Goal: Transaction & Acquisition: Purchase product/service

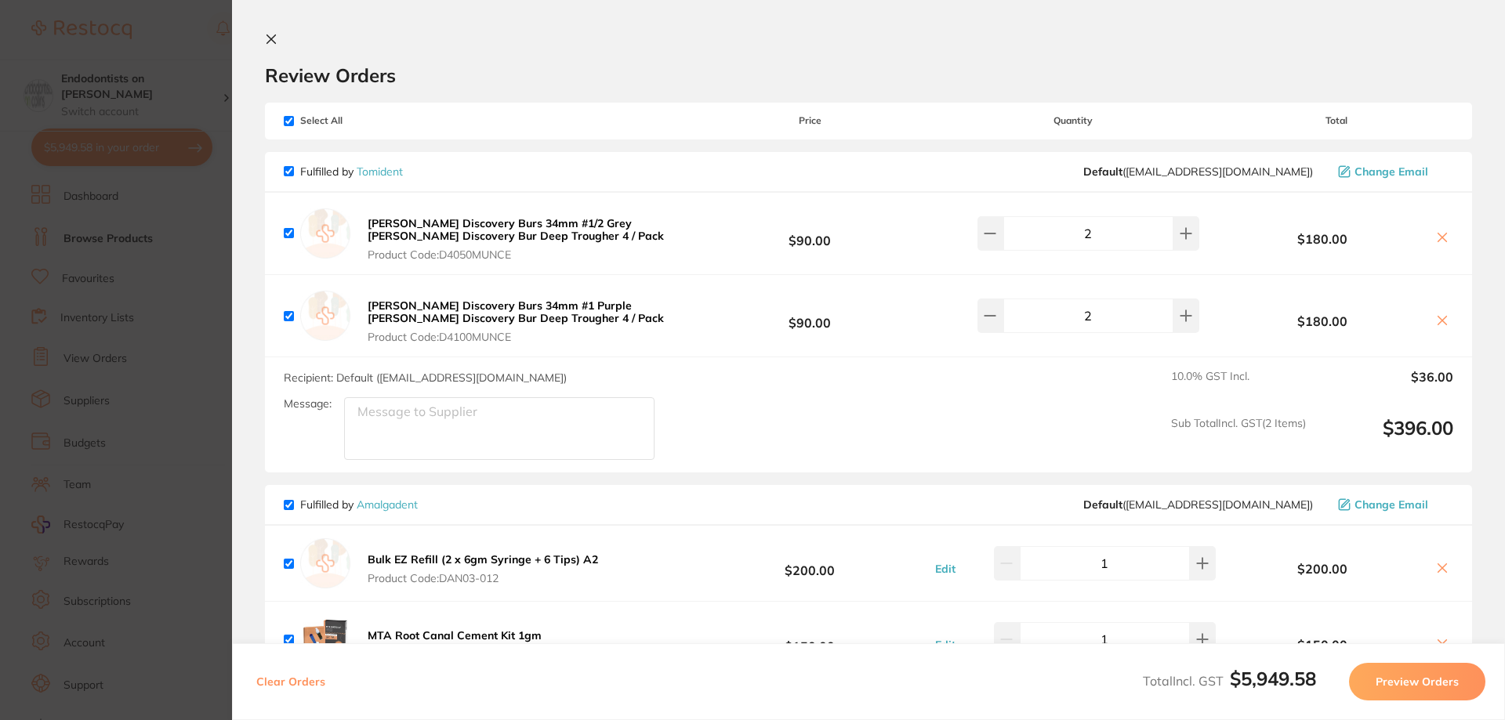
scroll to position [706, 0]
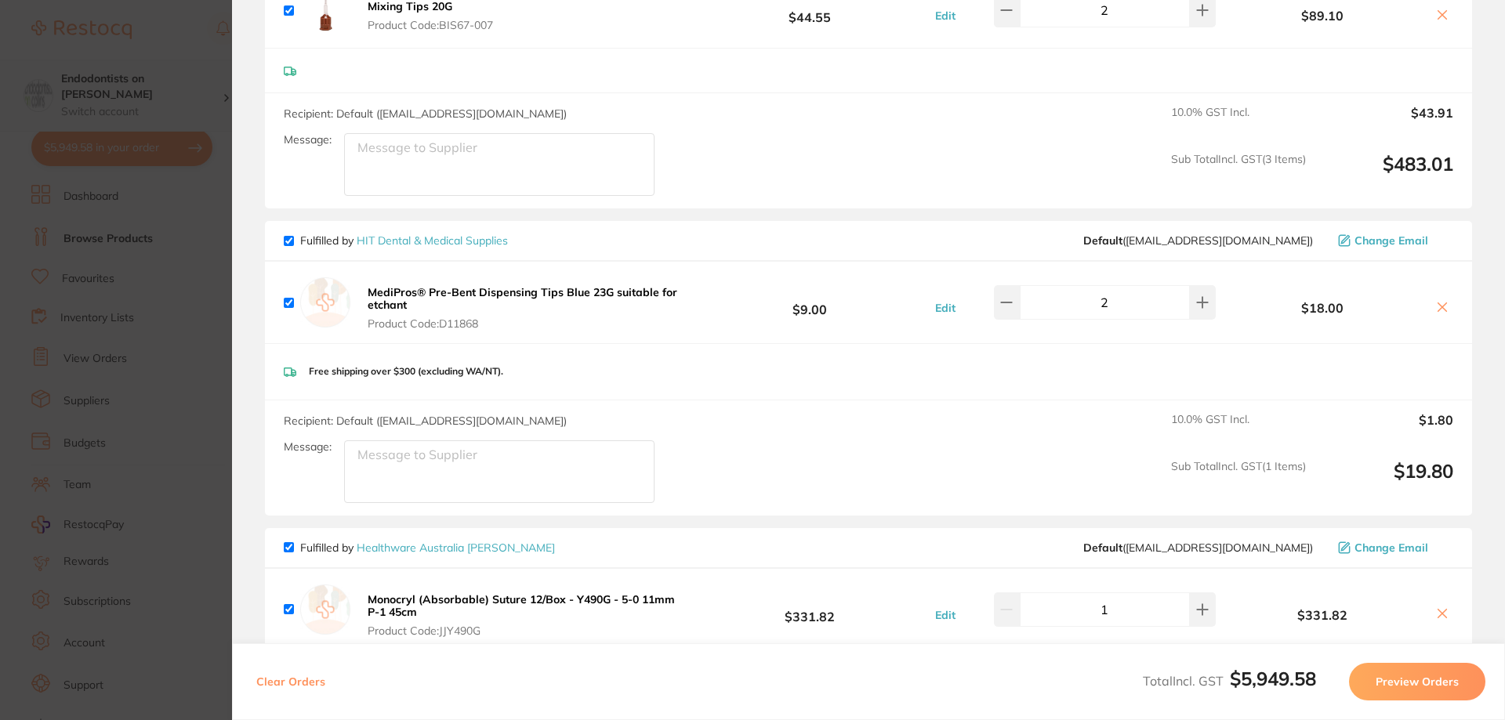
drag, startPoint x: 203, startPoint y: 135, endPoint x: 210, endPoint y: 93, distance: 42.9
click at [204, 135] on section "Update RRP Set your pre negotiated price for this item. Item Agreed RRP (excl. …" at bounding box center [752, 360] width 1505 height 720
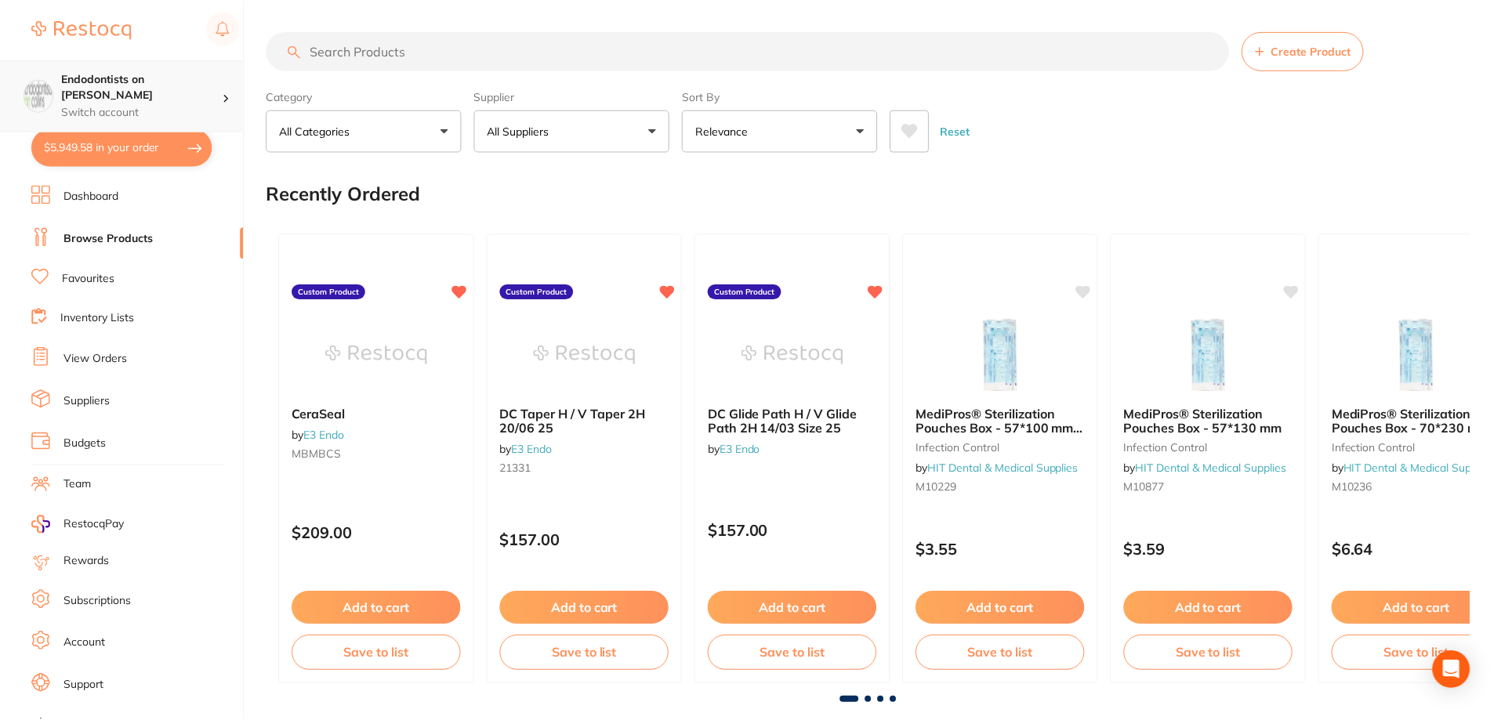
scroll to position [1726, 0]
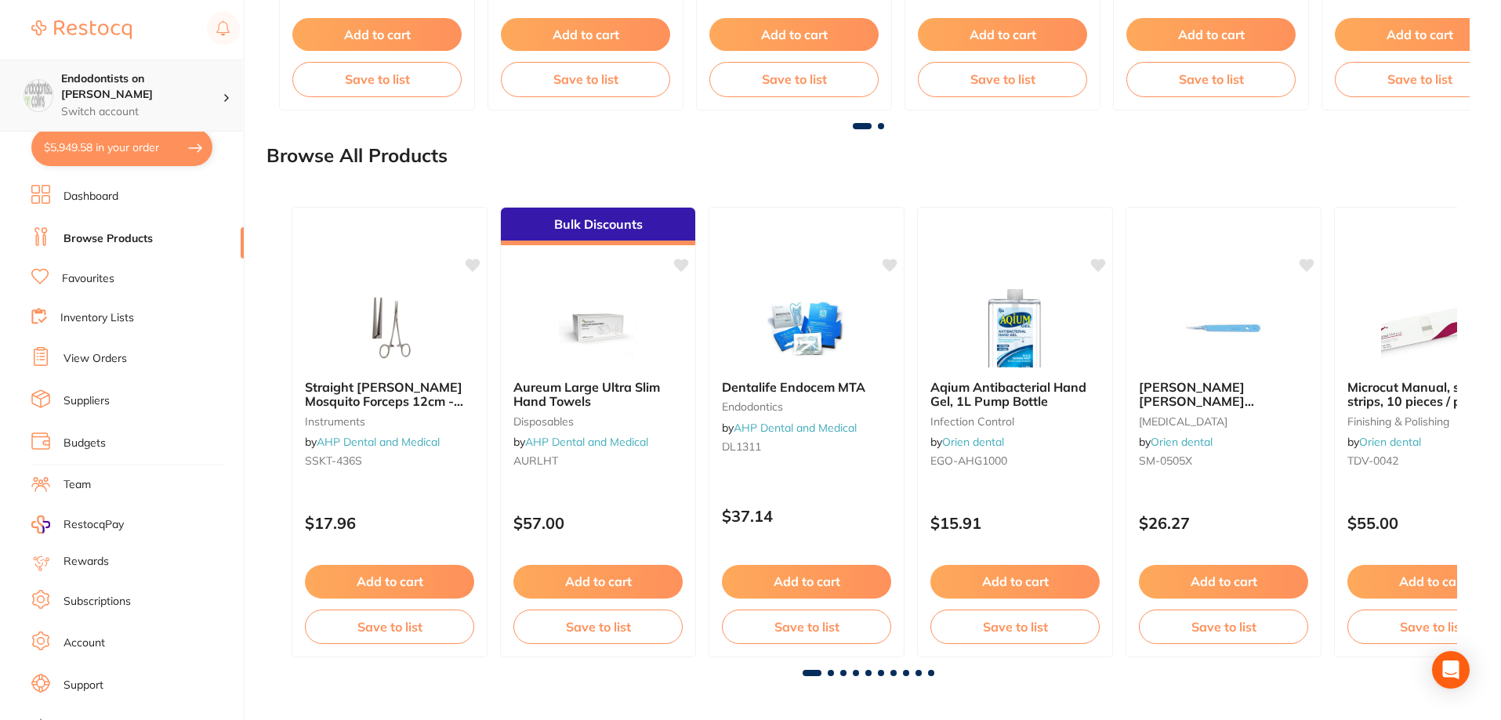
click at [209, 104] on p "Switch account" at bounding box center [142, 112] width 162 height 16
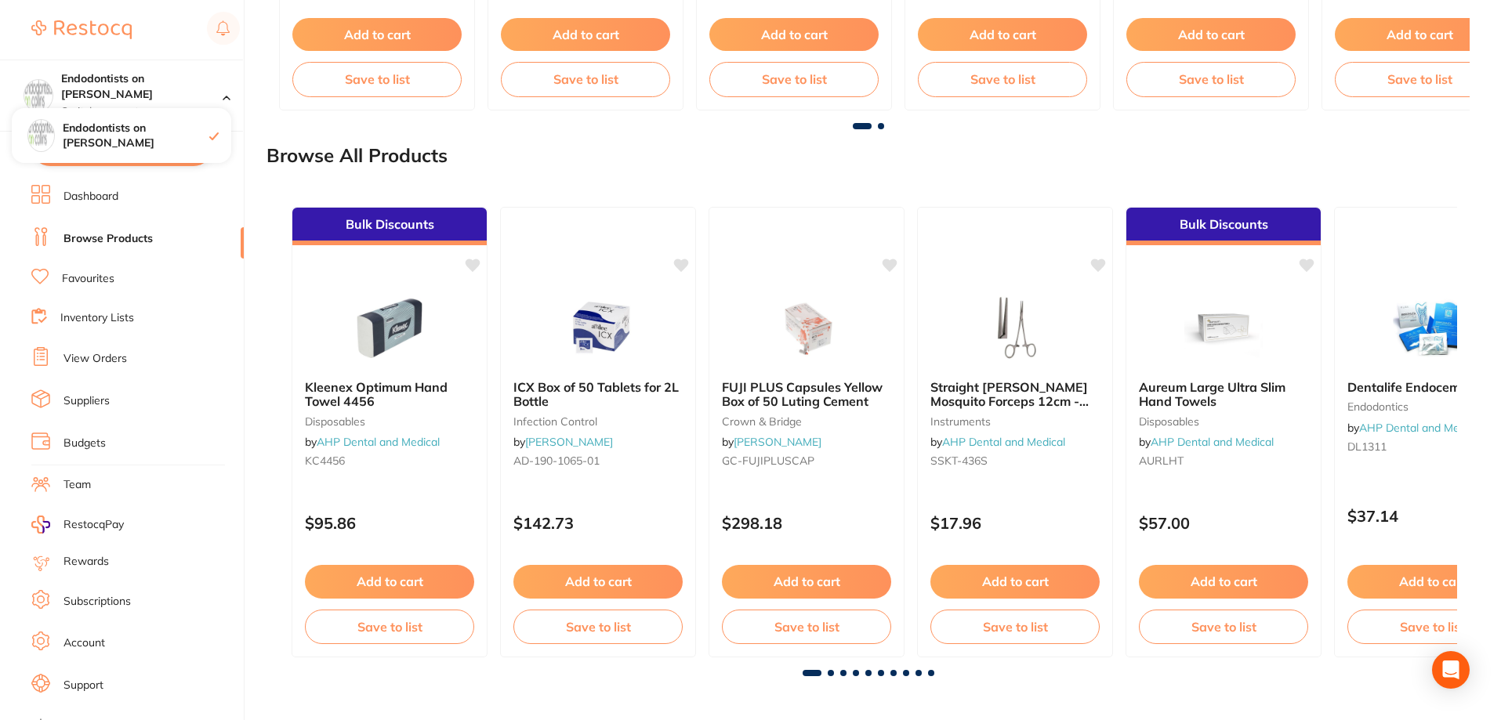
click at [176, 209] on ul "Dashboard Browse Products Favourites Inventory Lists View Orders Suppliers Budg…" at bounding box center [137, 455] width 212 height 541
click at [147, 234] on link "Browse Products" at bounding box center [108, 239] width 89 height 16
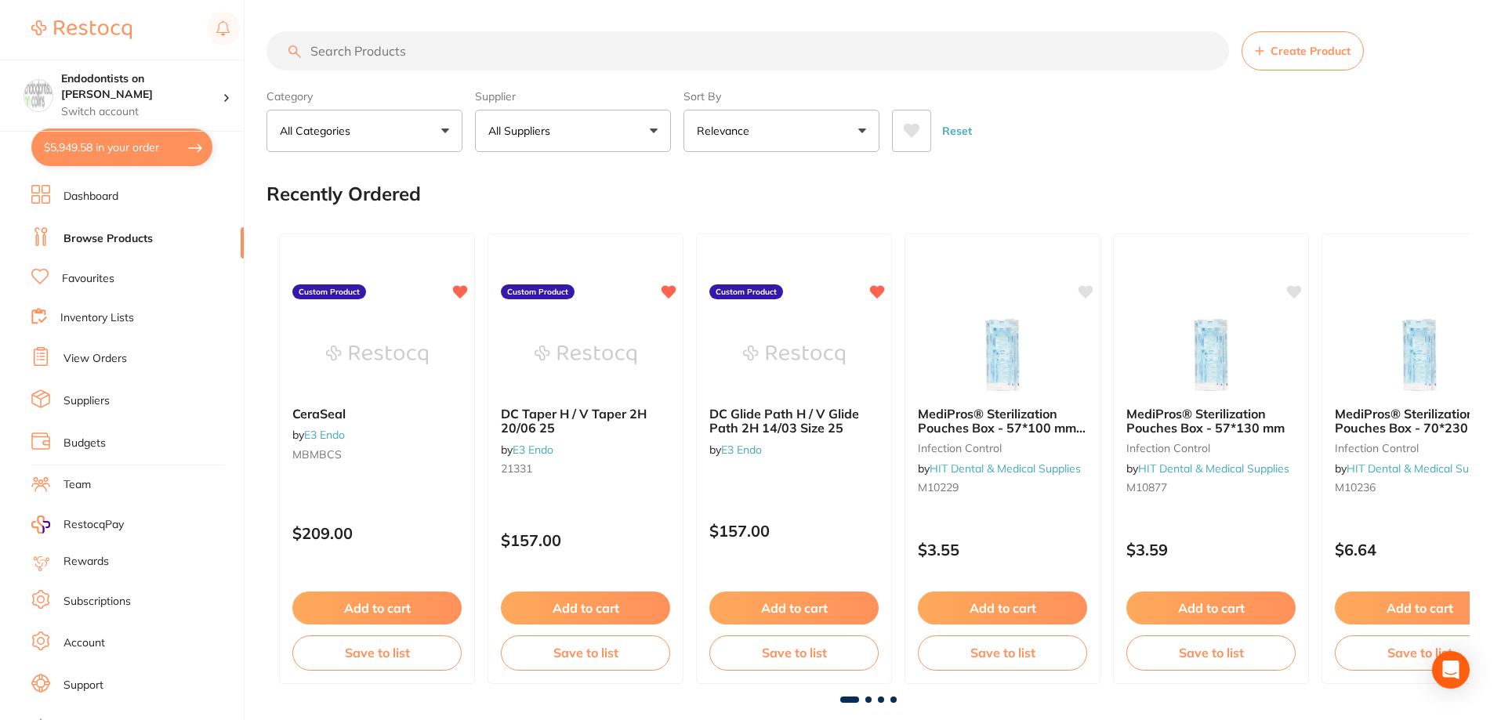
click at [368, 56] on input "search" at bounding box center [748, 50] width 963 height 39
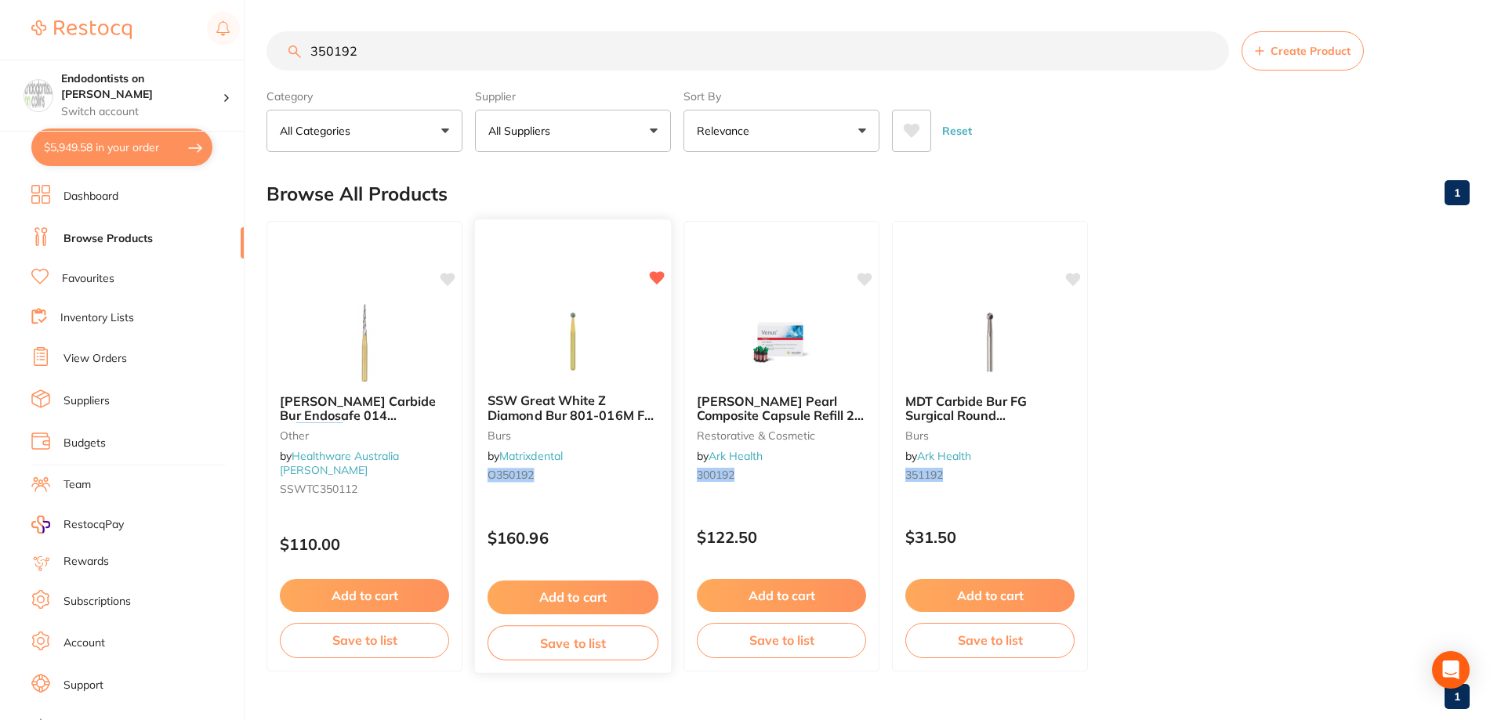
type input "350192"
click at [575, 593] on button "Add to cart" at bounding box center [573, 598] width 171 height 34
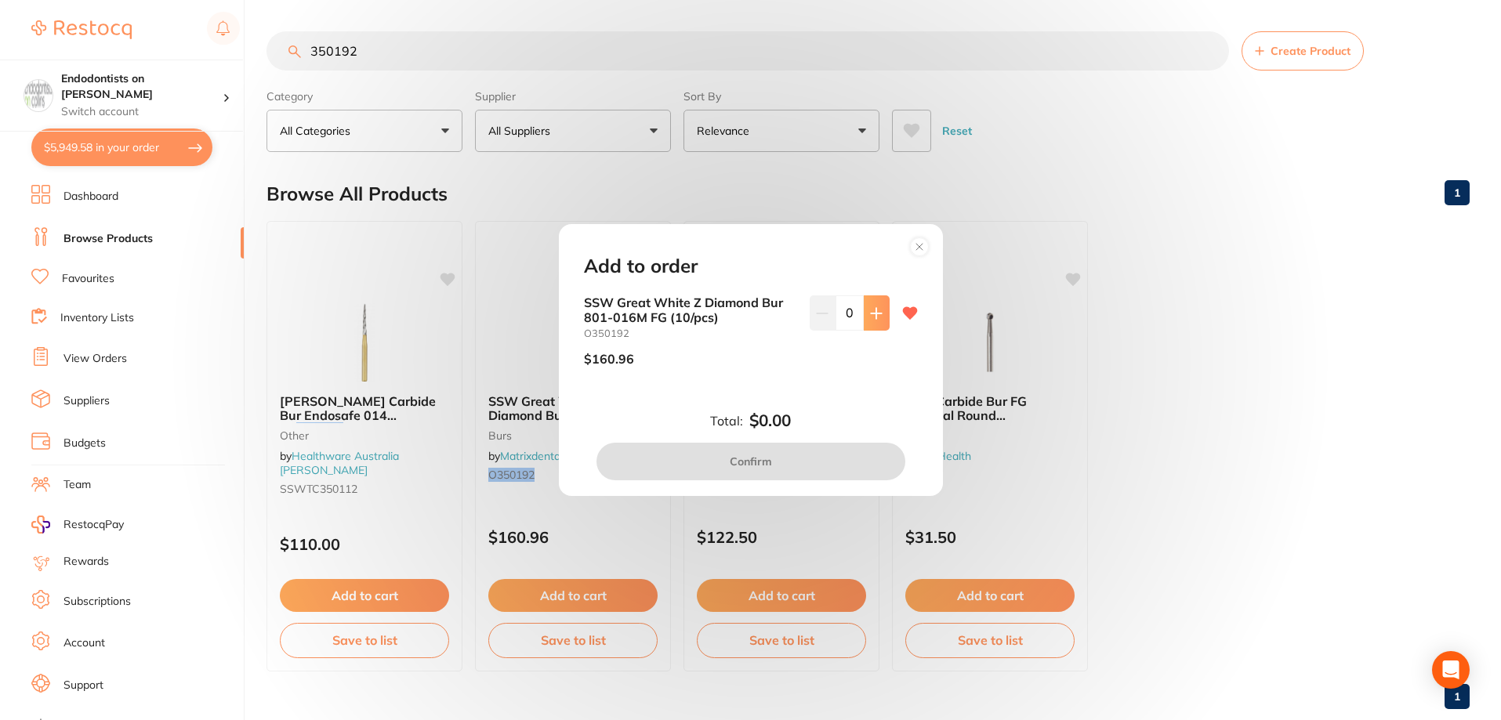
click at [875, 314] on icon at bounding box center [876, 313] width 10 height 10
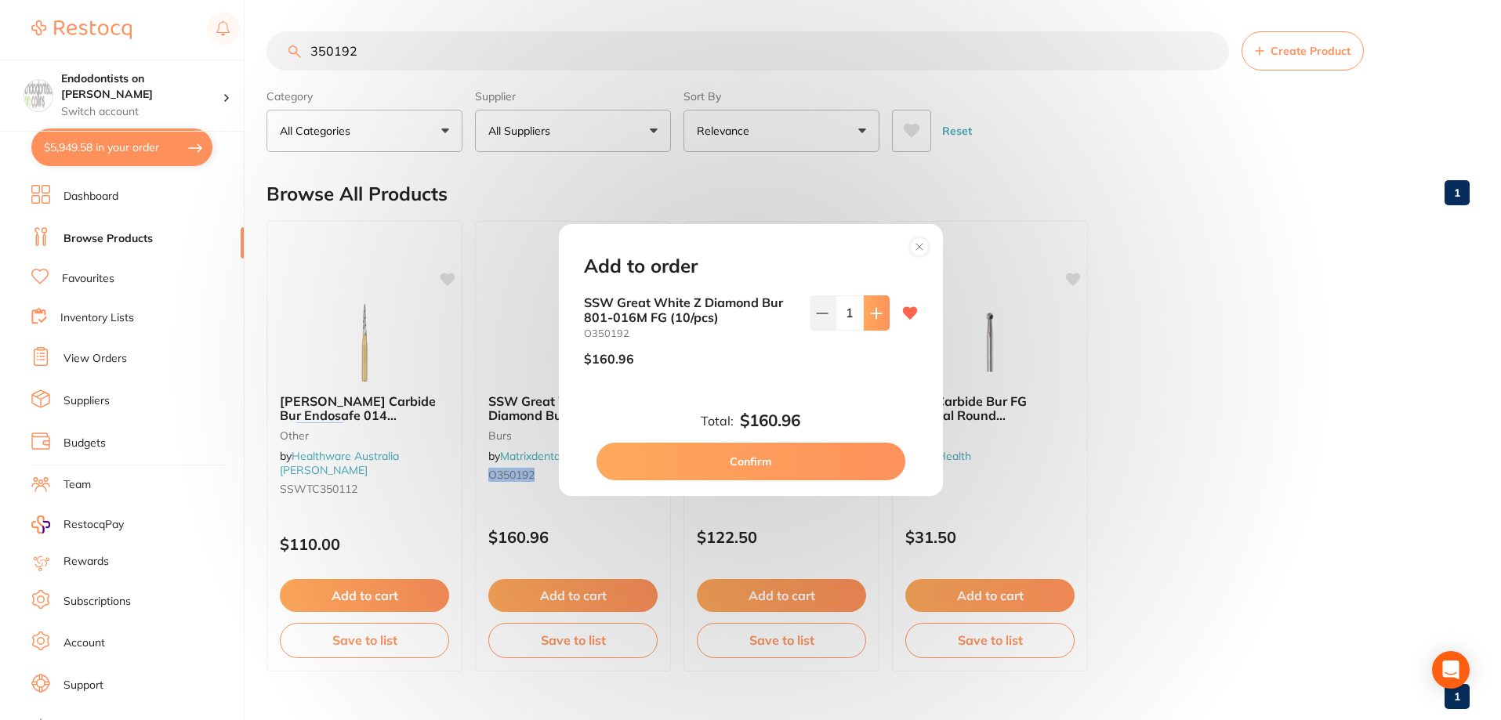
click at [875, 314] on icon at bounding box center [876, 313] width 10 height 10
type input "3"
click at [784, 456] on button "Confirm" at bounding box center [751, 462] width 309 height 38
checkbox input "false"
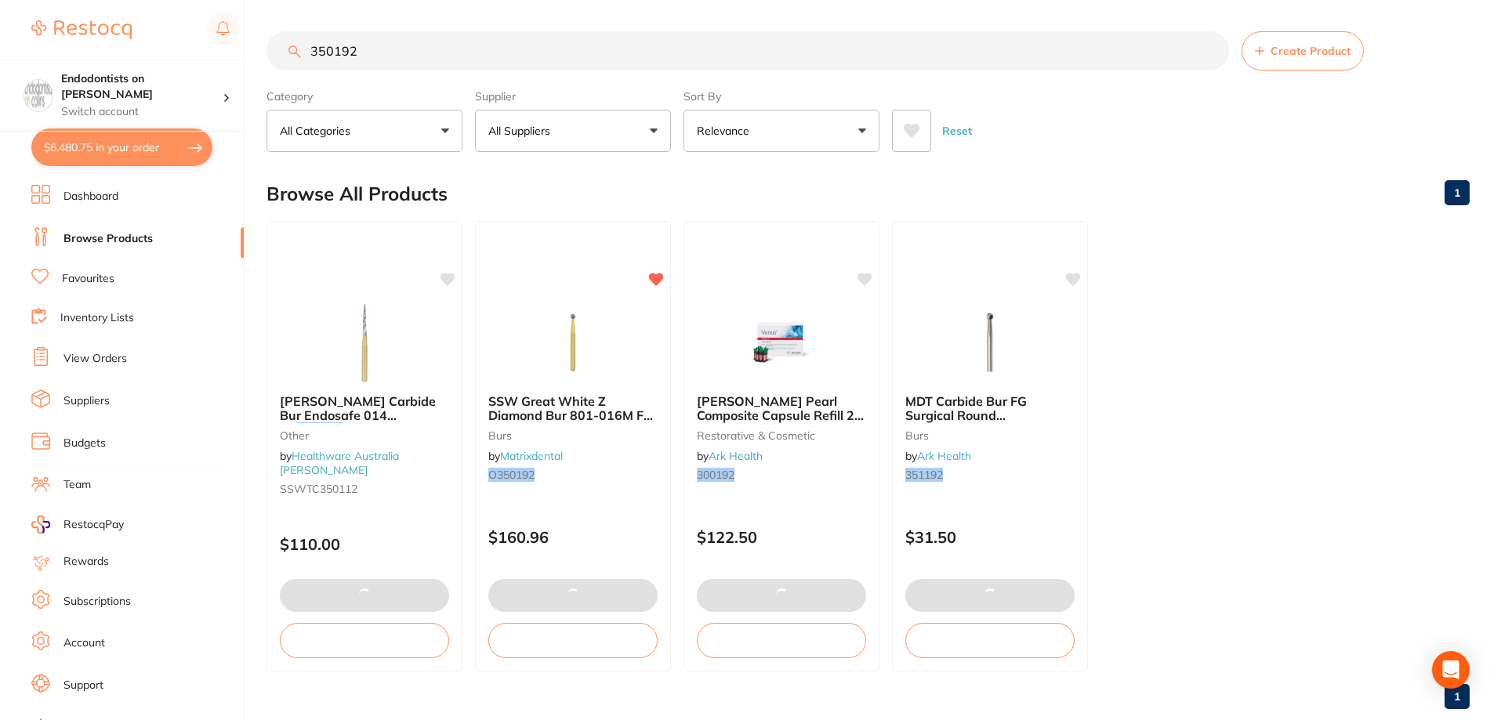
checkbox input "false"
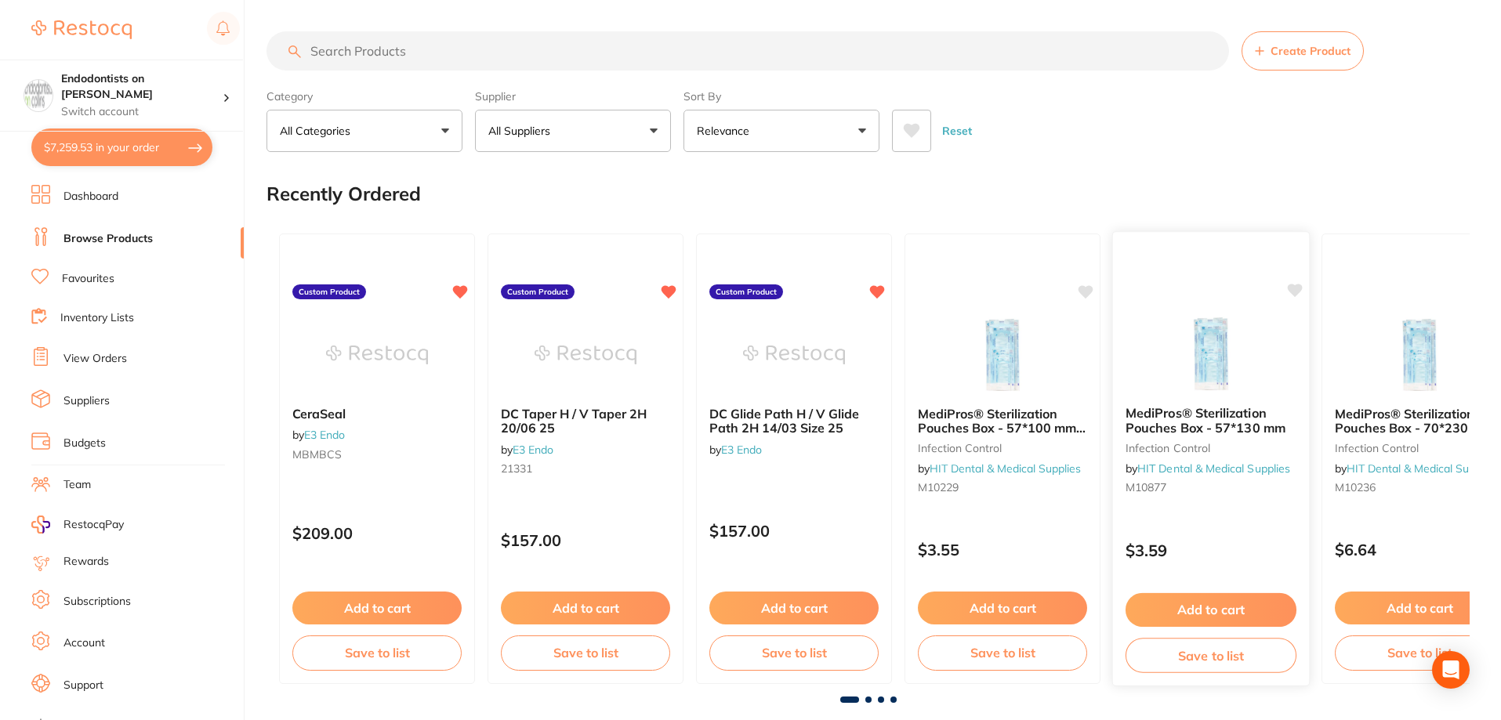
drag, startPoint x: 1085, startPoint y: 287, endPoint x: 1232, endPoint y: 298, distance: 147.0
click at [1088, 287] on icon at bounding box center [1086, 291] width 15 height 13
click at [1295, 290] on icon at bounding box center [1295, 290] width 15 height 13
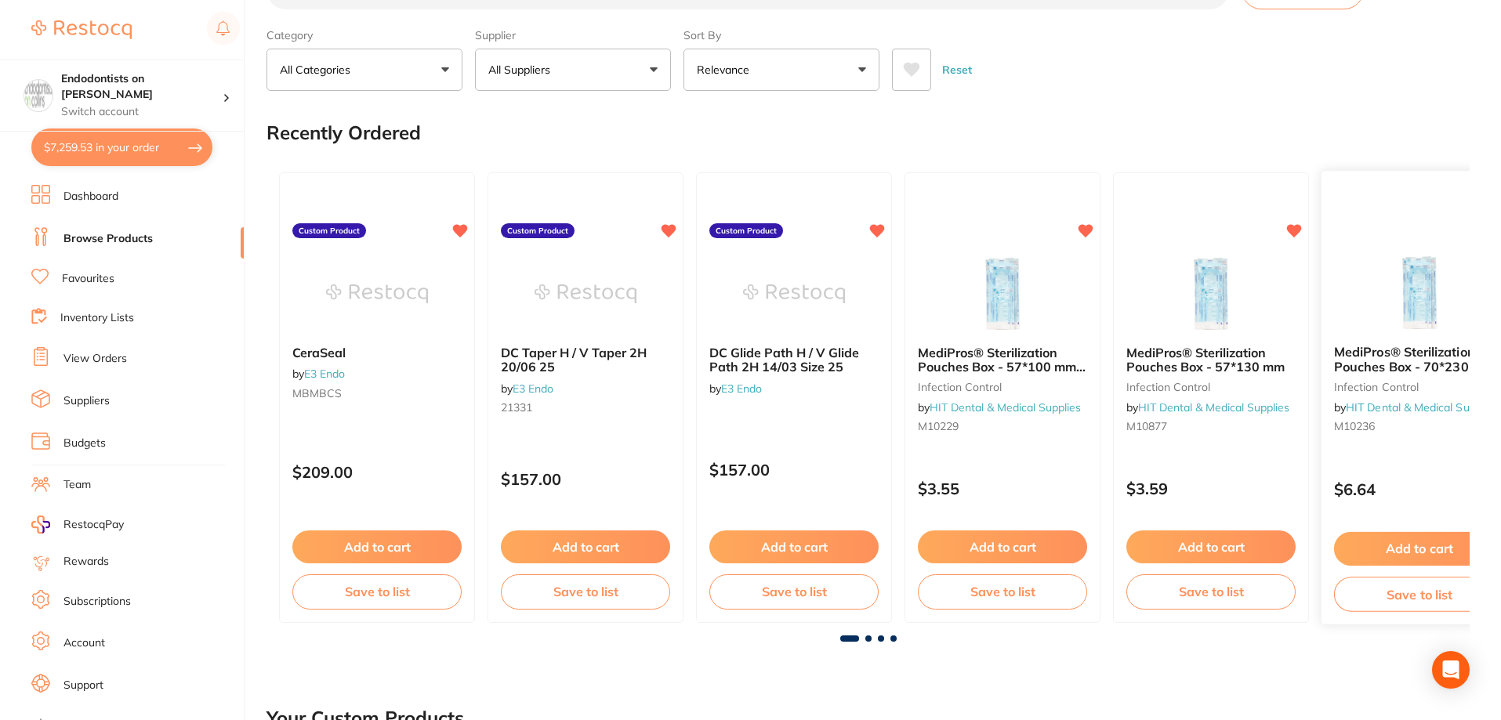
scroll to position [78, 0]
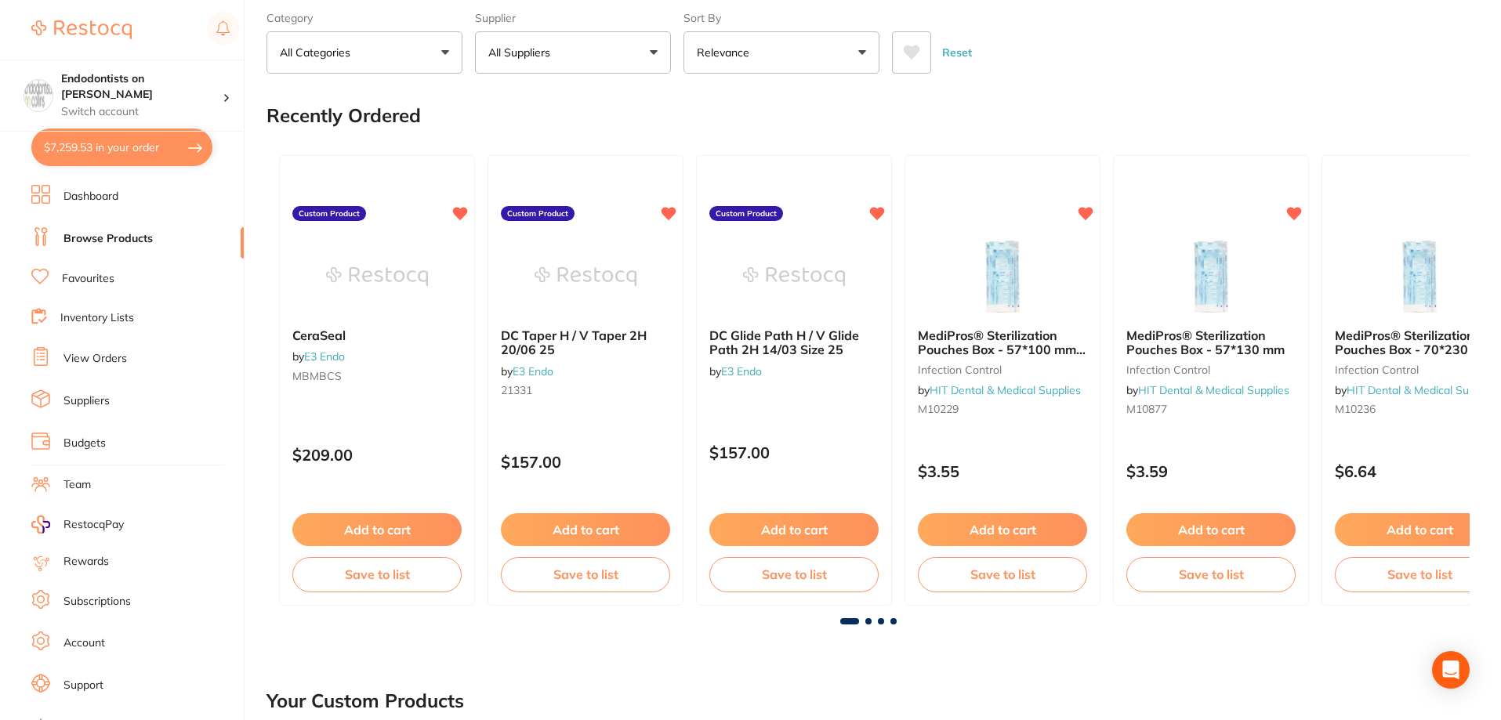
click at [870, 620] on span at bounding box center [869, 622] width 6 height 6
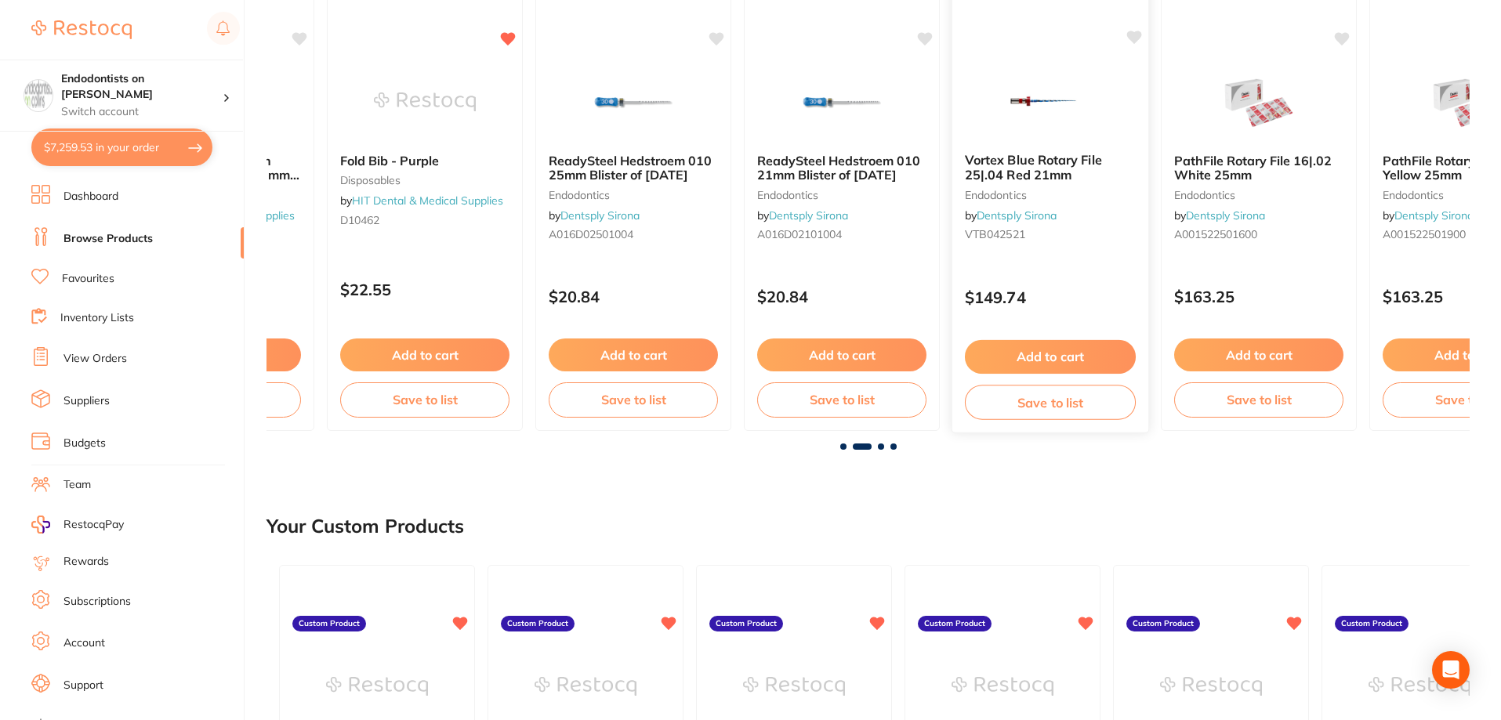
scroll to position [314, 0]
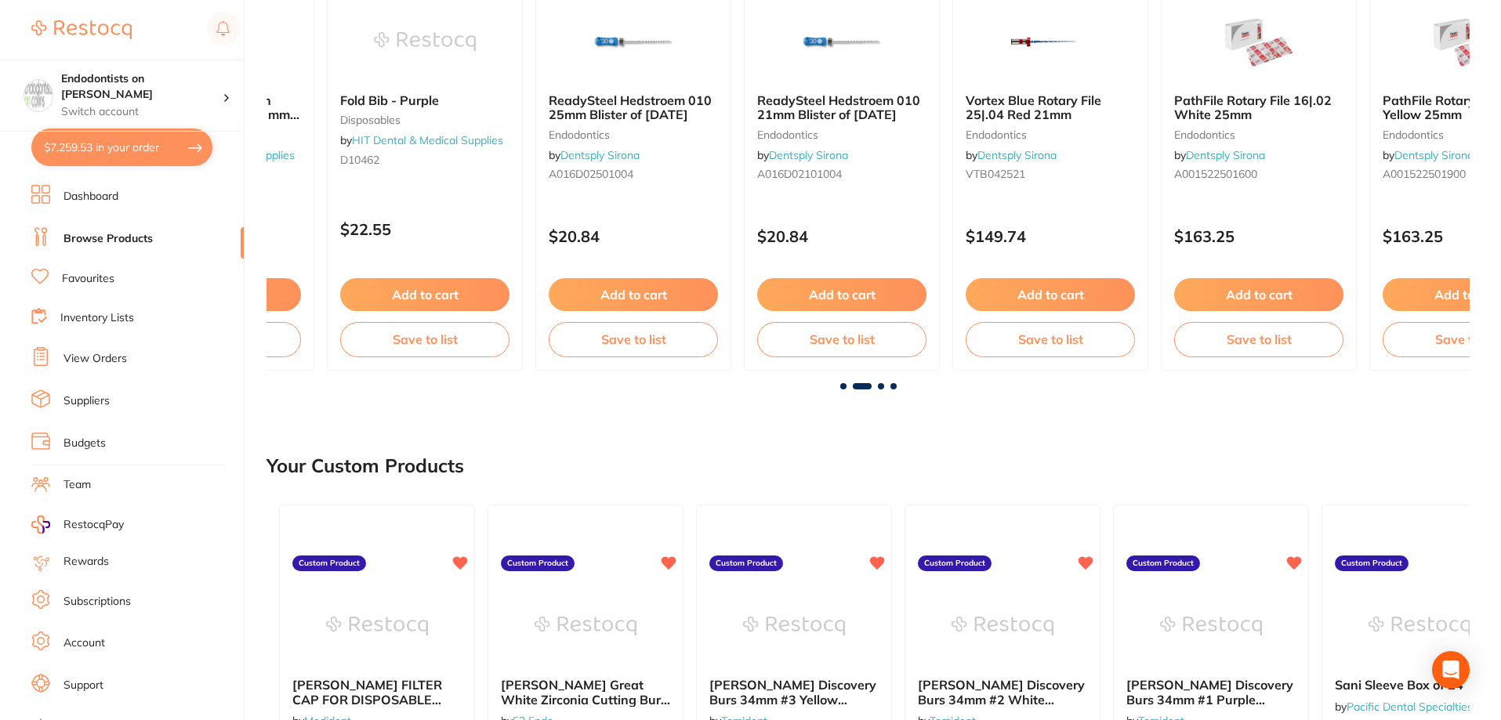
click at [891, 388] on span at bounding box center [894, 386] width 6 height 6
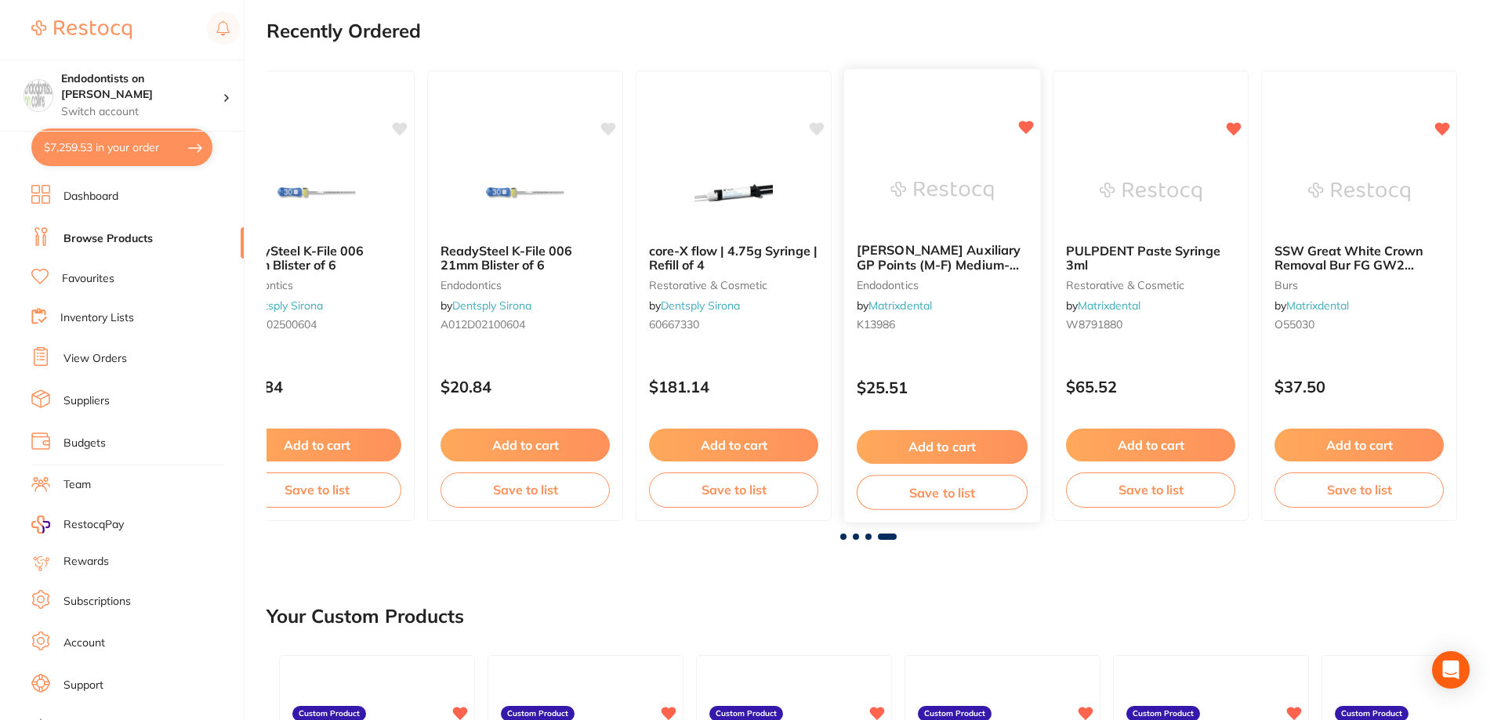
scroll to position [157, 0]
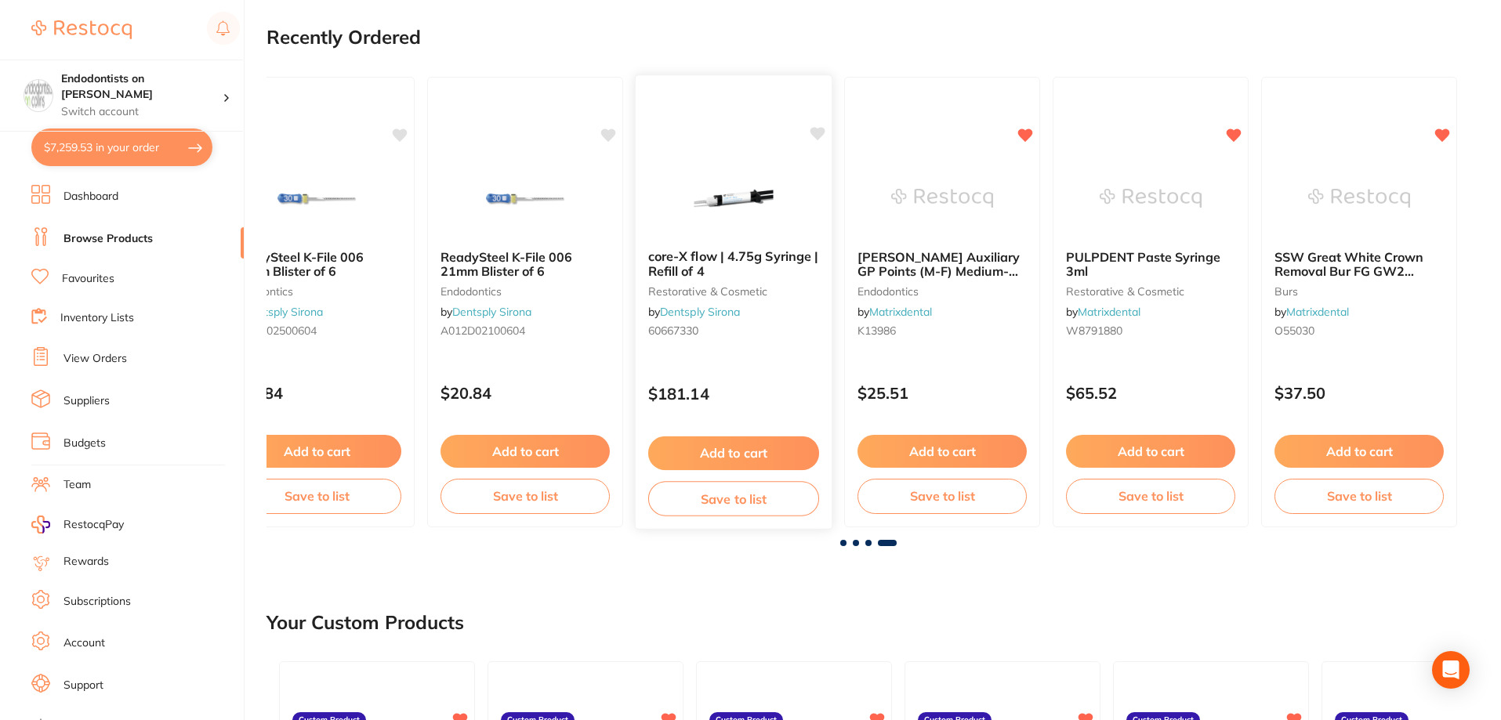
click at [821, 129] on icon at bounding box center [818, 133] width 15 height 13
